Goal: Check status: Check status

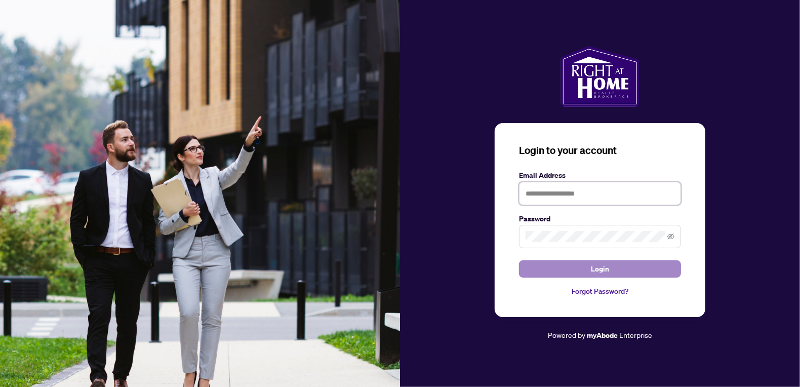
type input "**********"
click at [598, 269] on span "Login" at bounding box center [600, 269] width 18 height 16
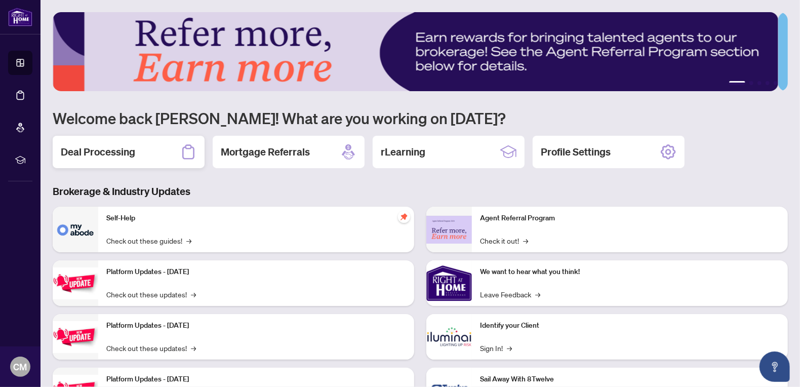
click at [115, 153] on h2 "Deal Processing" at bounding box center [98, 152] width 74 height 14
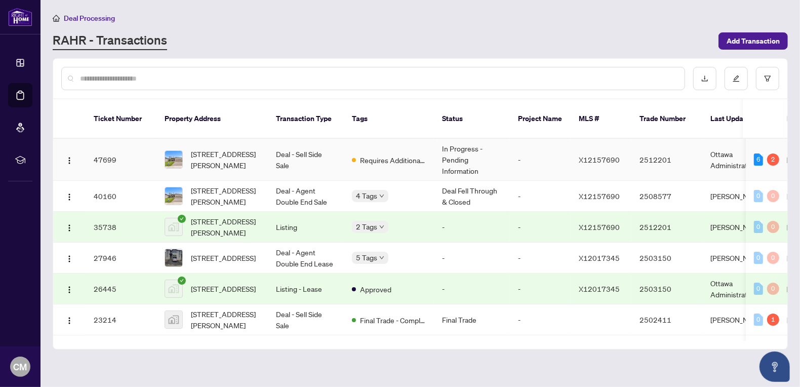
click at [718, 152] on td "Ottawa Administrator" at bounding box center [740, 160] width 76 height 42
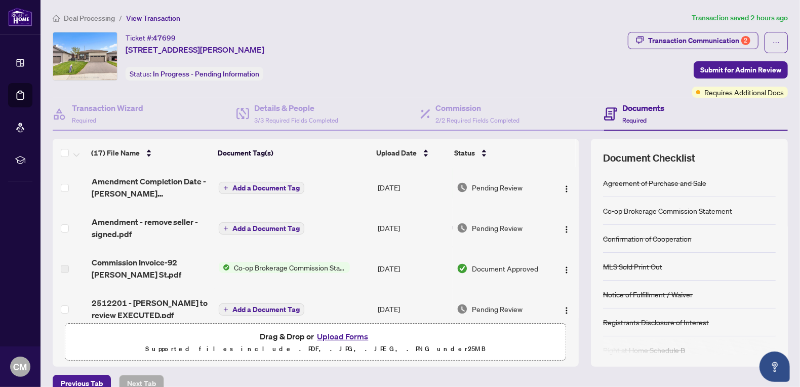
click at [494, 227] on span "Pending Review" at bounding box center [497, 227] width 51 height 11
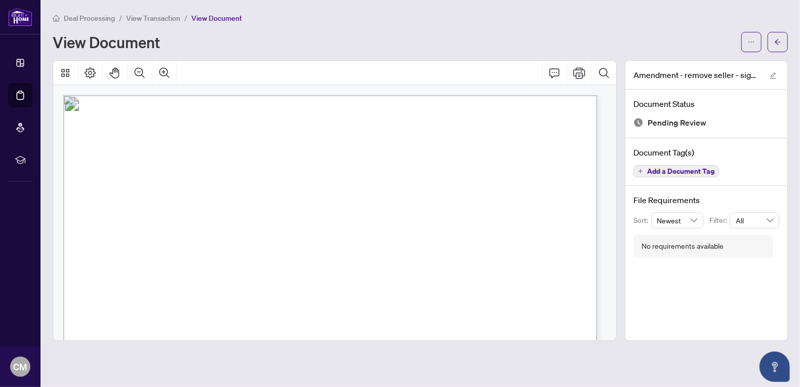
scroll to position [671, 0]
